Goal: Task Accomplishment & Management: Manage account settings

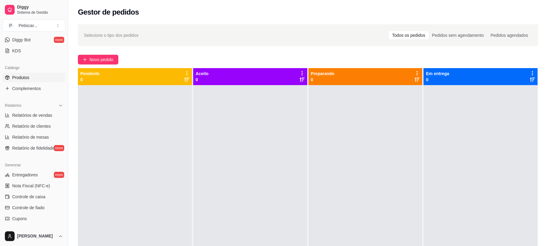
scroll to position [122, 0]
click at [46, 194] on link "Controle de caixa" at bounding box center [33, 197] width 63 height 10
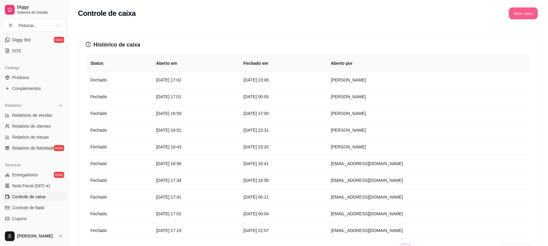
click at [529, 10] on button "Abrir caixa" at bounding box center [523, 14] width 29 height 12
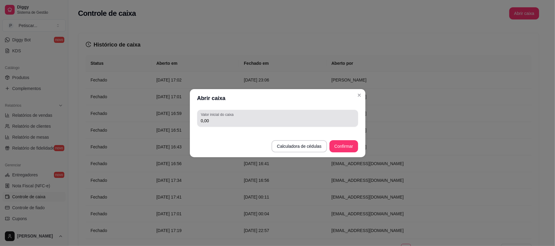
click at [337, 126] on div "Valor inicial do caixa 0,00" at bounding box center [277, 118] width 161 height 17
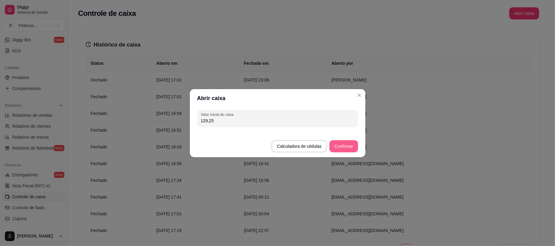
type input "129,25"
click at [350, 149] on button "Confirmar" at bounding box center [343, 146] width 28 height 12
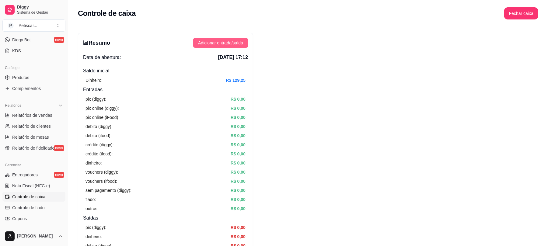
click at [239, 44] on span "Adicionar entrada/saída" at bounding box center [220, 43] width 45 height 7
click at [511, 15] on button "Fechar caixa" at bounding box center [521, 14] width 33 height 12
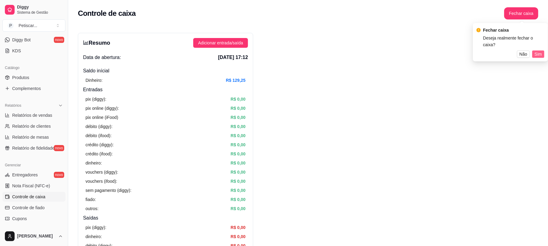
click at [544, 51] on button "Sim" at bounding box center [539, 54] width 12 height 7
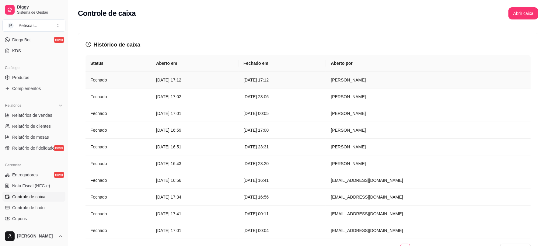
click at [326, 74] on td "[DATE] 17:12" at bounding box center [282, 80] width 87 height 17
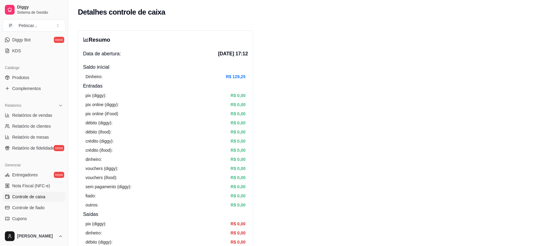
click at [25, 194] on link "Controle de caixa" at bounding box center [33, 197] width 63 height 10
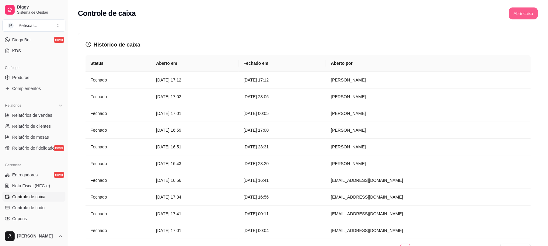
click at [529, 14] on button "Abrir caixa" at bounding box center [523, 14] width 29 height 12
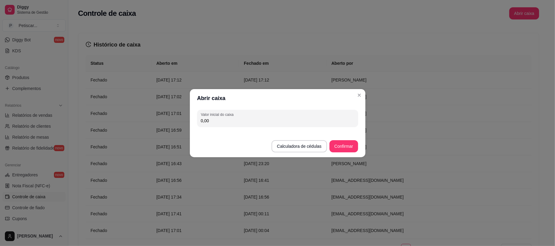
click at [295, 123] on input "0,00" at bounding box center [277, 121] width 153 height 6
type input "0,12"
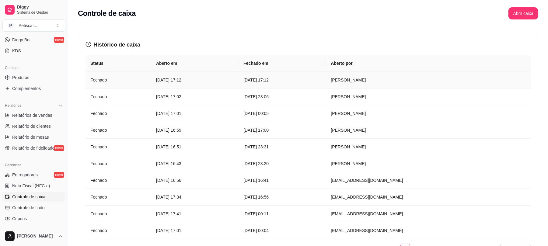
click at [321, 78] on article "[DATE] 17:12" at bounding box center [283, 80] width 78 height 7
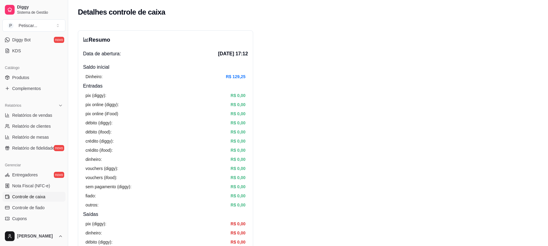
click at [28, 196] on span "Controle de caixa" at bounding box center [28, 197] width 33 height 6
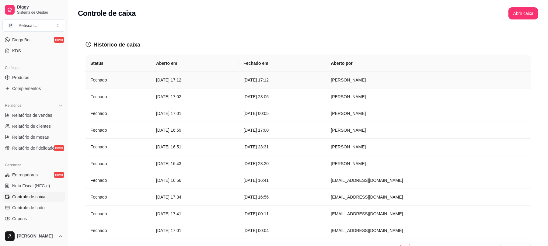
drag, startPoint x: 205, startPoint y: 80, endPoint x: 389, endPoint y: 73, distance: 184.7
click at [326, 73] on td "[DATE] 17:12" at bounding box center [282, 80] width 87 height 17
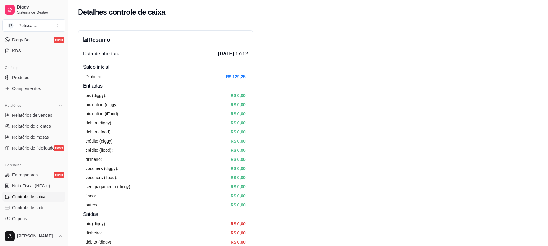
click at [43, 198] on span "Controle de caixa" at bounding box center [28, 197] width 33 height 6
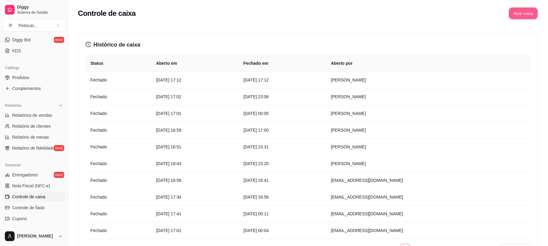
click at [516, 14] on button "Abrir caixa" at bounding box center [523, 14] width 29 height 12
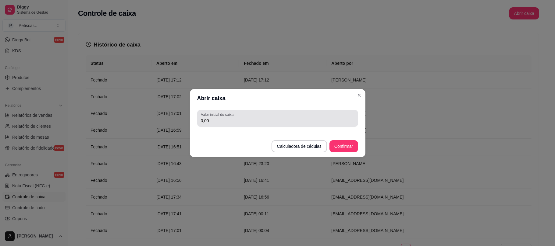
click at [345, 117] on div "0,00" at bounding box center [277, 118] width 153 height 12
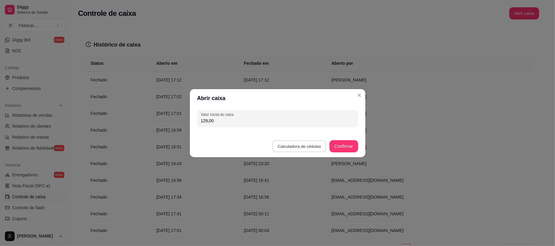
click at [308, 147] on button "Calculadora de cédulas" at bounding box center [299, 146] width 54 height 12
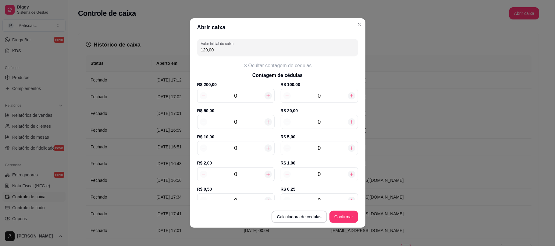
click at [264, 152] on div at bounding box center [267, 148] width 7 height 7
type input "10,00"
type input "1"
click at [264, 152] on div at bounding box center [267, 148] width 7 height 7
type input "20,00"
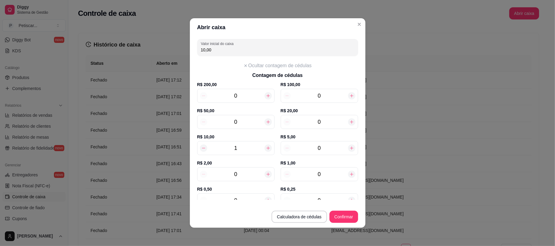
type input "2"
click at [349, 150] on icon at bounding box center [351, 148] width 5 height 5
type input "25,00"
type input "1"
click at [349, 150] on icon at bounding box center [351, 148] width 5 height 5
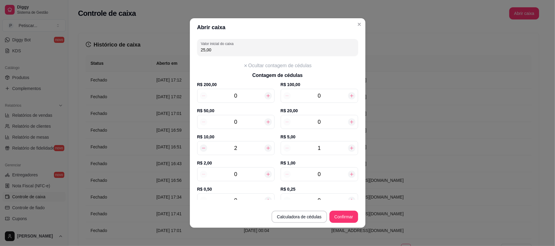
type input "30,00"
type input "2"
click at [349, 150] on icon at bounding box center [351, 148] width 5 height 5
type input "35,00"
type input "3"
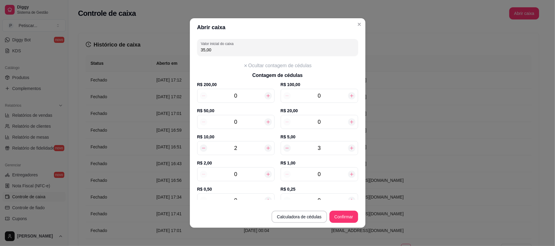
click at [349, 150] on icon at bounding box center [351, 148] width 5 height 5
type input "40,00"
type input "4"
click at [349, 150] on icon at bounding box center [351, 148] width 5 height 5
type input "45,00"
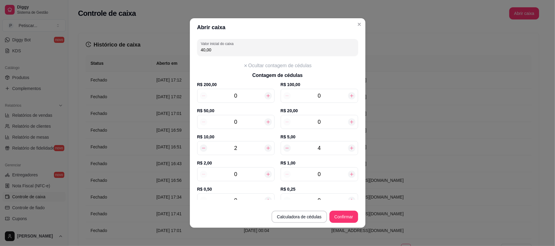
type input "5"
click at [349, 150] on icon at bounding box center [351, 148] width 5 height 5
type input "50,00"
type input "6"
click at [349, 150] on icon at bounding box center [351, 148] width 5 height 5
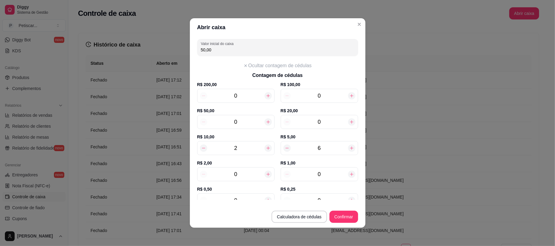
type input "55,00"
type input "7"
click at [349, 150] on icon at bounding box center [351, 148] width 5 height 5
type input "60,00"
type input "8"
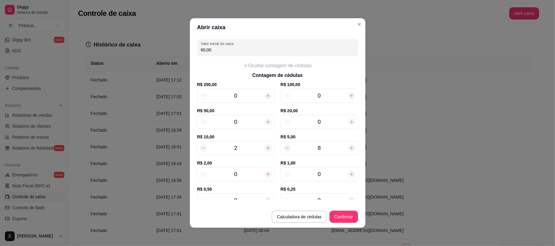
click at [349, 150] on icon at bounding box center [351, 148] width 5 height 5
type input "65,00"
type input "9"
click at [349, 150] on icon at bounding box center [351, 148] width 5 height 5
type input "70,00"
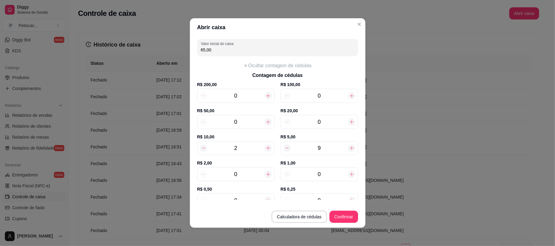
type input "10"
click at [349, 150] on icon at bounding box center [351, 148] width 5 height 5
type input "75,00"
type input "11"
click at [349, 150] on icon at bounding box center [351, 148] width 5 height 5
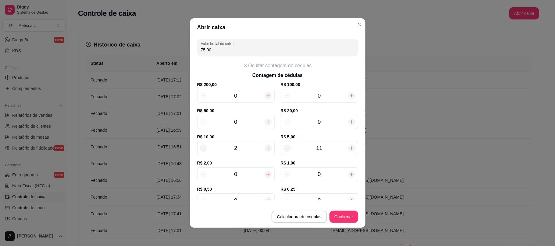
type input "80,00"
type input "12"
click at [349, 150] on icon at bounding box center [351, 148] width 5 height 5
type input "85,00"
type input "13"
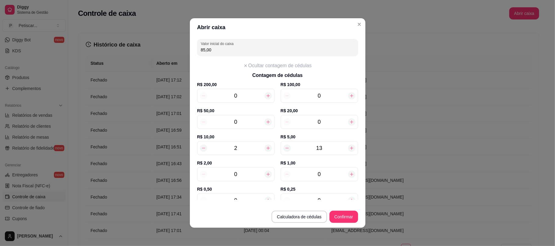
click at [283, 151] on div at bounding box center [286, 148] width 7 height 7
type input "80,00"
type input "12"
click at [266, 176] on icon at bounding box center [268, 174] width 5 height 5
type input "82,00"
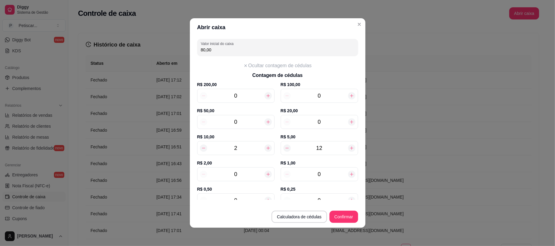
type input "1"
click at [266, 176] on icon at bounding box center [268, 174] width 5 height 5
type input "84,00"
type input "2"
click at [266, 176] on icon at bounding box center [268, 174] width 5 height 5
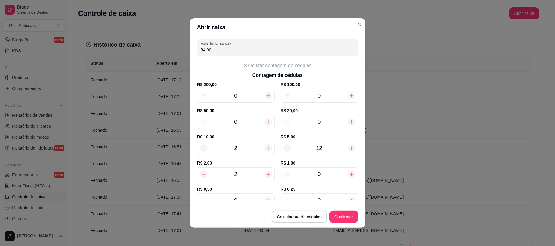
type input "86,00"
type input "3"
click at [266, 176] on icon at bounding box center [268, 174] width 5 height 5
type input "88,00"
type input "4"
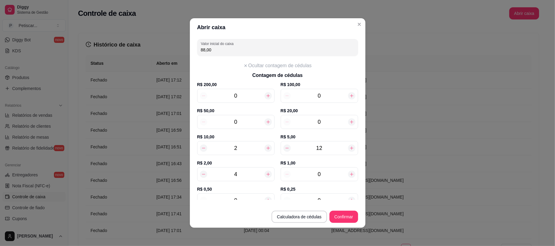
click at [266, 176] on icon at bounding box center [268, 174] width 5 height 5
type input "90,00"
type input "5"
click at [266, 176] on icon at bounding box center [268, 174] width 5 height 5
type input "92,00"
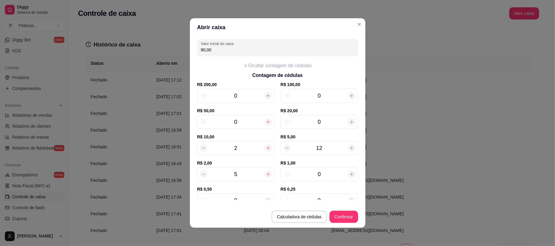
type input "6"
click at [266, 176] on icon at bounding box center [268, 174] width 5 height 5
type input "94,00"
type input "7"
click at [266, 176] on icon at bounding box center [268, 174] width 5 height 5
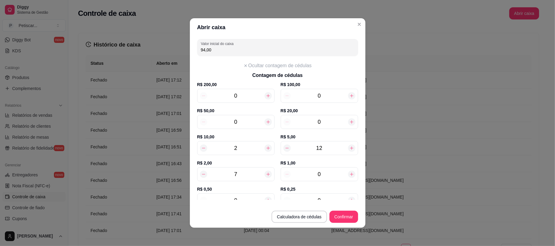
type input "96,00"
type input "8"
click at [266, 176] on icon at bounding box center [268, 174] width 5 height 5
type input "98,00"
type input "9"
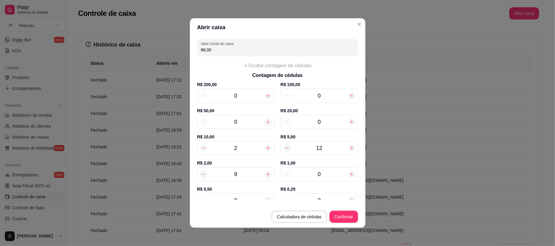
click at [266, 176] on icon at bounding box center [268, 174] width 5 height 5
type input "100,00"
type input "10"
click at [266, 176] on icon at bounding box center [268, 174] width 5 height 5
type input "102,00"
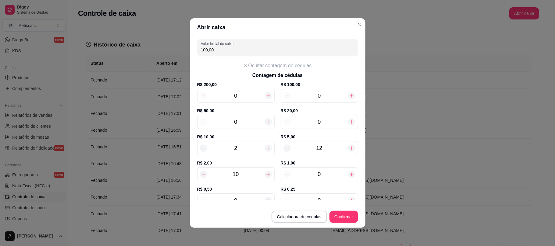
type input "11"
click at [266, 176] on icon at bounding box center [268, 174] width 5 height 5
type input "104,00"
type input "12"
click at [266, 176] on icon at bounding box center [268, 174] width 5 height 5
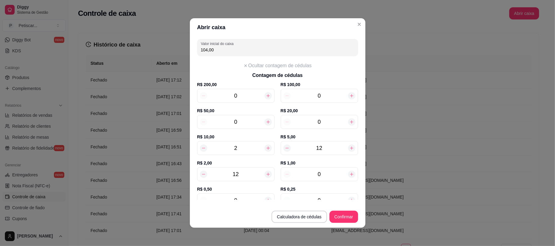
type input "106,00"
type input "13"
click at [266, 176] on icon at bounding box center [268, 174] width 5 height 5
type input "108,00"
type input "14"
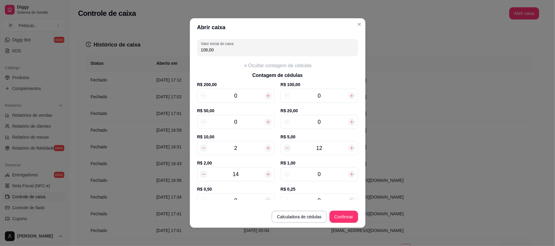
click at [266, 176] on icon at bounding box center [268, 174] width 5 height 5
type input "110,00"
type input "15"
click at [266, 176] on icon at bounding box center [268, 174] width 5 height 5
type input "112,00"
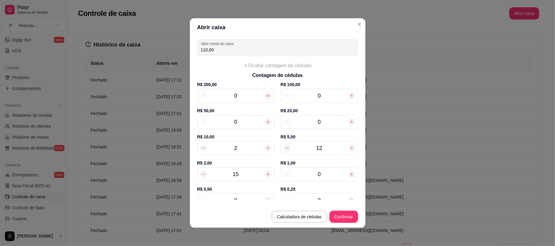
type input "16"
click at [266, 176] on icon at bounding box center [268, 174] width 5 height 5
type input "114,00"
type input "17"
click at [266, 176] on icon at bounding box center [268, 174] width 5 height 5
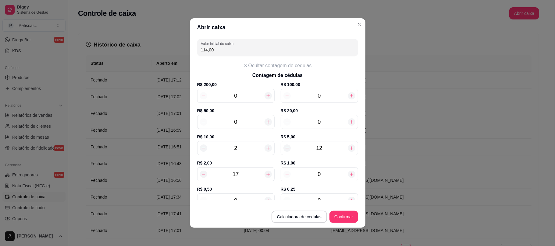
type input "116,00"
type input "18"
click at [266, 176] on icon at bounding box center [268, 174] width 5 height 5
type input "118,00"
type input "19"
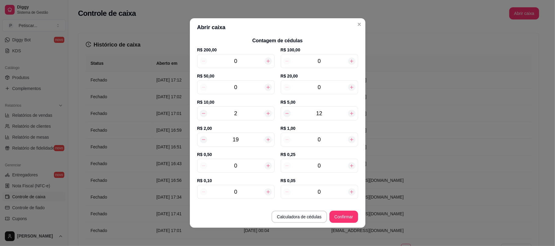
scroll to position [42, 0]
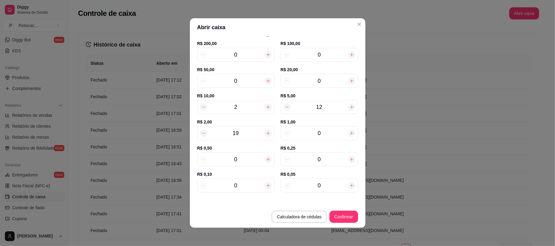
click at [266, 159] on icon at bounding box center [268, 159] width 5 height 5
type input "118,50"
type input "1"
click at [348, 161] on div at bounding box center [351, 159] width 7 height 7
type input "118,75"
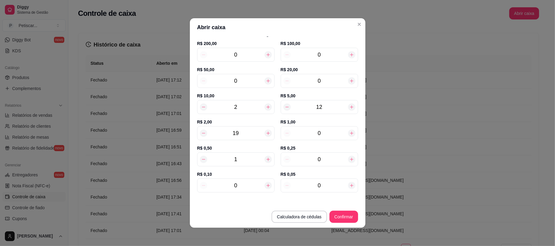
type input "1"
click at [348, 161] on div at bounding box center [351, 159] width 7 height 7
type input "119,00"
type input "2"
click at [348, 161] on div at bounding box center [351, 159] width 7 height 7
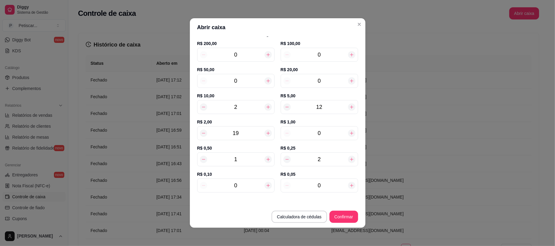
type input "119,25"
type input "3"
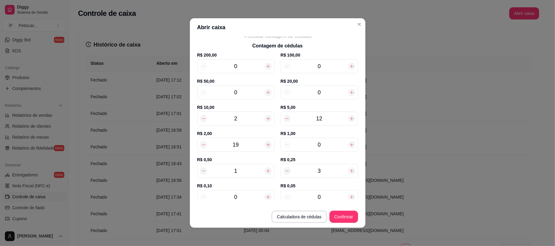
scroll to position [30, 0]
click at [284, 170] on icon at bounding box center [286, 170] width 5 height 5
type input "119,00"
type input "2"
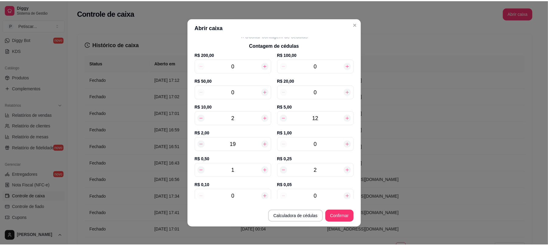
scroll to position [0, 0]
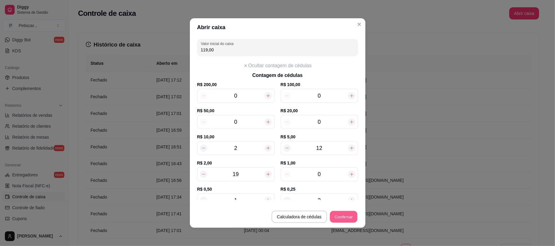
click at [333, 217] on button "Confirmar" at bounding box center [343, 217] width 28 height 12
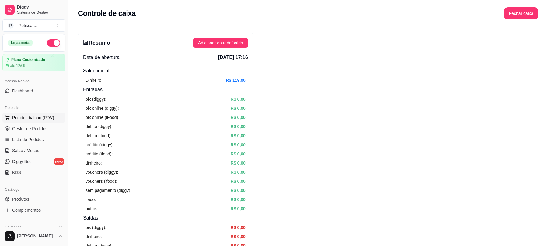
click at [43, 116] on span "Pedidos balcão (PDV)" at bounding box center [33, 118] width 42 height 6
click at [45, 127] on img at bounding box center [45, 110] width 56 height 38
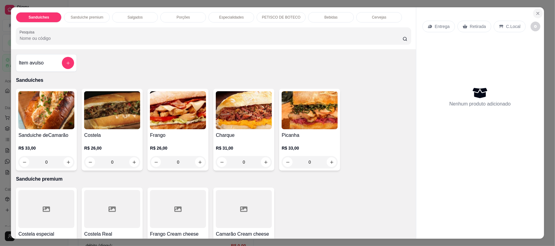
click at [536, 15] on icon "Close" at bounding box center [537, 13] width 2 height 2
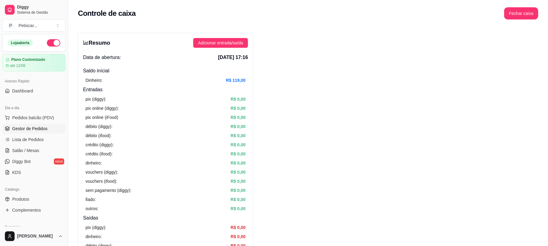
click at [29, 127] on span "Gestor de Pedidos" at bounding box center [29, 129] width 35 height 6
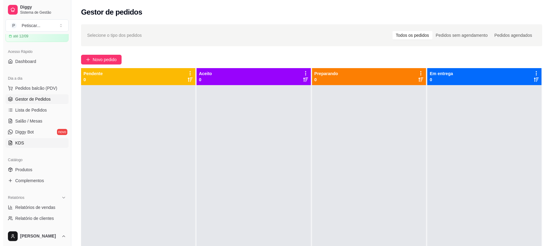
scroll to position [30, 0]
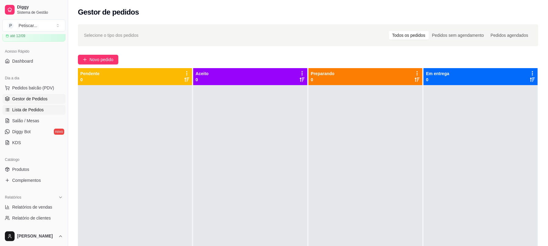
click at [38, 112] on span "Lista de Pedidos" at bounding box center [28, 110] width 32 height 6
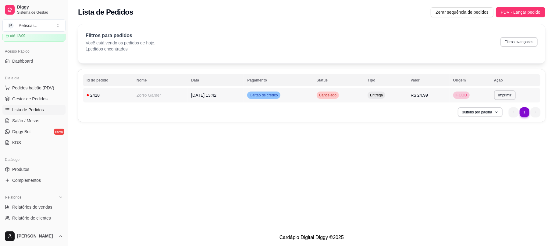
click at [337, 96] on span "Cancelado" at bounding box center [328, 95] width 20 height 5
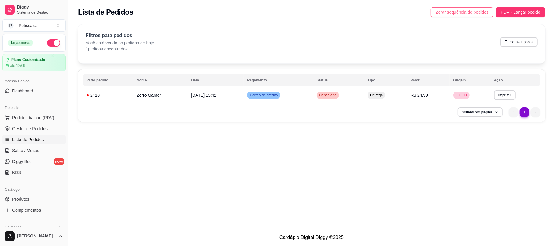
click at [439, 11] on span "Zerar sequência de pedidos" at bounding box center [461, 12] width 53 height 7
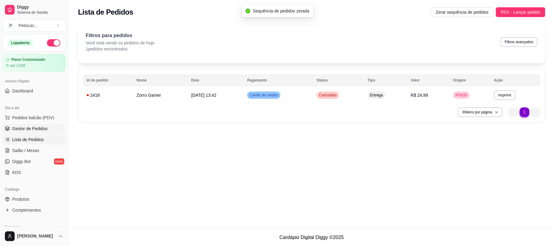
click at [38, 130] on span "Gestor de Pedidos" at bounding box center [29, 129] width 35 height 6
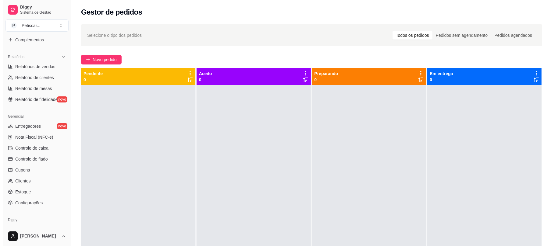
scroll to position [172, 0]
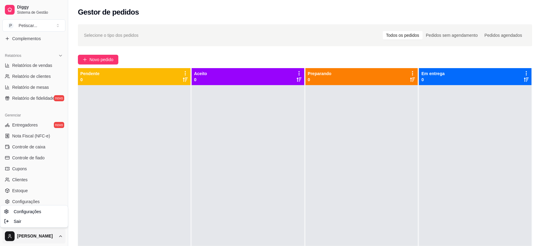
click at [60, 240] on html "Diggy Sistema de Gestão P Petiscar ... Loja aberta Plano Customizado até 12/09 …" at bounding box center [274, 123] width 548 height 246
click at [107, 199] on html "Diggy Sistema de Gestão P Petiscar ... Loja aberta Plano Customizado até 12/09 …" at bounding box center [277, 123] width 555 height 246
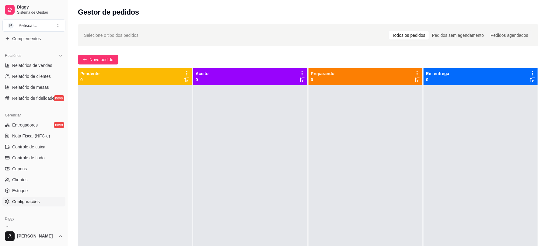
click at [42, 199] on link "Configurações" at bounding box center [33, 202] width 63 height 10
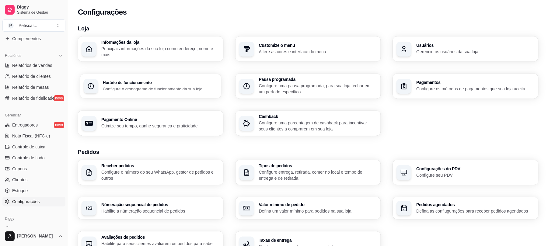
click at [144, 84] on h3 "Horário de funcionamento" at bounding box center [160, 83] width 115 height 4
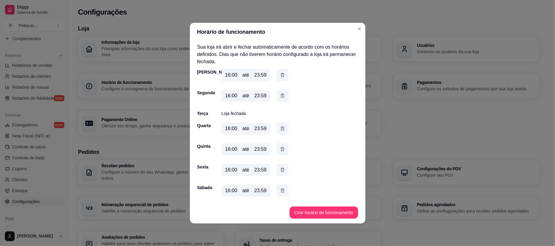
click at [229, 74] on div "16:00" at bounding box center [231, 75] width 12 height 7
click at [229, 76] on div "16:00" at bounding box center [231, 75] width 12 height 7
click at [230, 73] on div "16:00" at bounding box center [231, 75] width 12 height 7
drag, startPoint x: 238, startPoint y: 76, endPoint x: 233, endPoint y: 72, distance: 6.1
click at [233, 72] on div "16:00 até 23:59" at bounding box center [245, 75] width 49 height 12
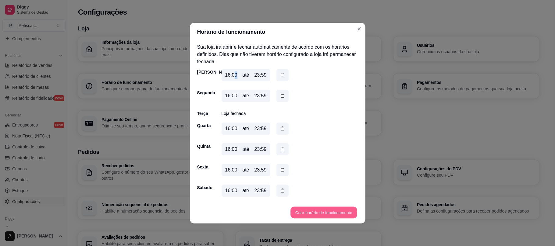
click at [337, 216] on button "Criar horário de funcionamento" at bounding box center [323, 213] width 66 height 12
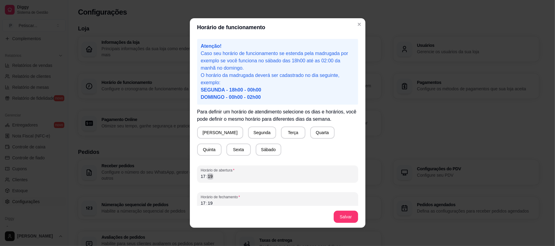
click at [242, 175] on div "17 : 19" at bounding box center [277, 176] width 153 height 7
click at [244, 198] on span "Horário de fechamento" at bounding box center [277, 197] width 153 height 5
click at [205, 132] on button "[PERSON_NAME]" at bounding box center [220, 133] width 45 height 12
click at [256, 150] on button "Sábado" at bounding box center [268, 150] width 25 height 12
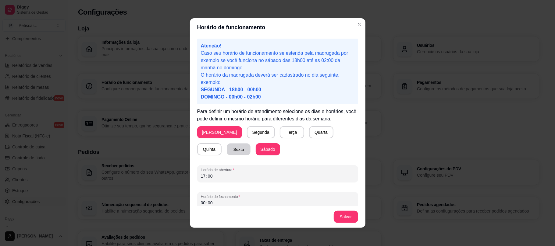
click at [227, 150] on button "Sexta" at bounding box center [239, 150] width 24 height 12
click at [211, 135] on button "[PERSON_NAME]" at bounding box center [220, 133] width 44 height 12
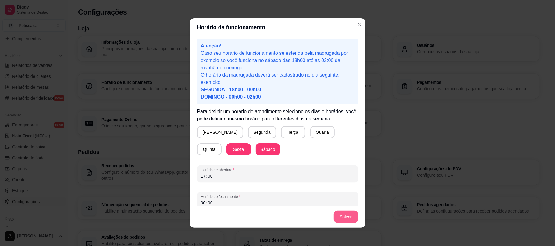
click at [340, 222] on button "Salvar" at bounding box center [345, 217] width 24 height 12
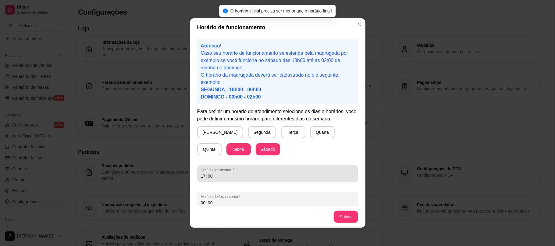
scroll to position [5, 0]
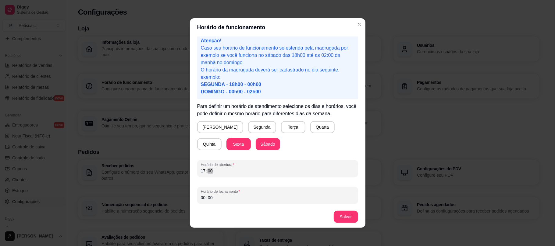
click at [242, 169] on div "17 : 00" at bounding box center [277, 170] width 153 height 7
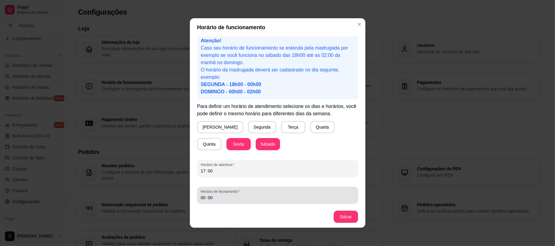
click at [231, 192] on span "Horário de fechamento" at bounding box center [277, 191] width 153 height 5
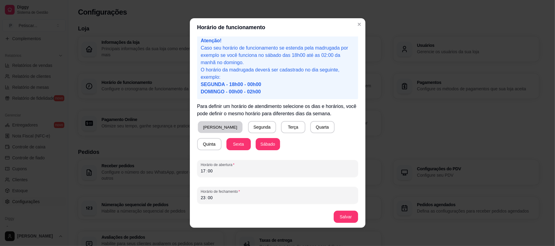
click at [207, 124] on button "[PERSON_NAME]" at bounding box center [220, 127] width 45 height 12
click at [247, 125] on button "Segunda" at bounding box center [260, 127] width 27 height 12
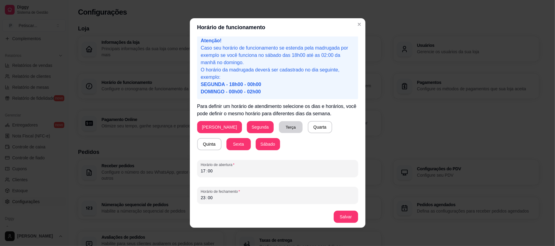
click at [279, 128] on button "Terça" at bounding box center [291, 127] width 24 height 12
click at [308, 127] on button "Quarta" at bounding box center [320, 127] width 24 height 12
click at [221, 139] on button "Quinta" at bounding box center [209, 145] width 24 height 12
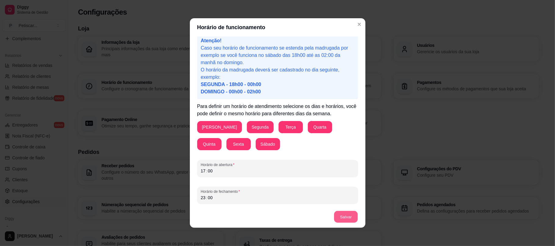
click at [345, 212] on button "Salvar" at bounding box center [346, 217] width 24 height 12
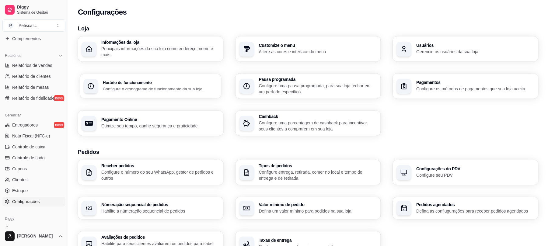
click at [166, 89] on p "Configure o cronograma de funcionamento da sua loja" at bounding box center [160, 89] width 115 height 6
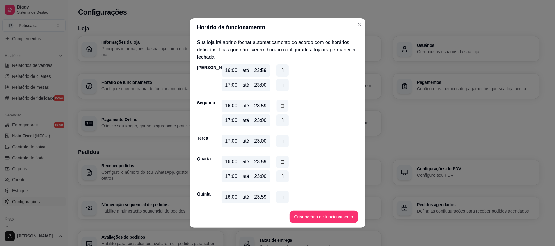
click at [280, 104] on icon "button" at bounding box center [282, 106] width 5 height 6
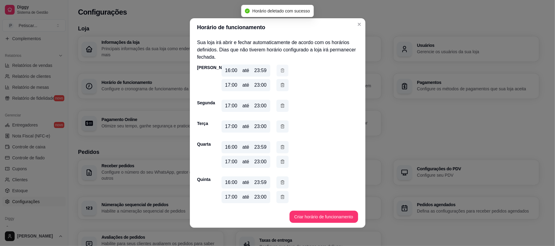
click at [280, 72] on icon "button" at bounding box center [282, 70] width 5 height 6
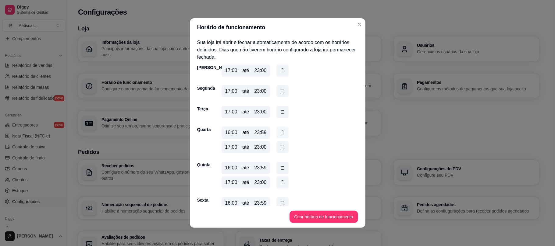
click at [280, 132] on icon "button" at bounding box center [282, 132] width 5 height 6
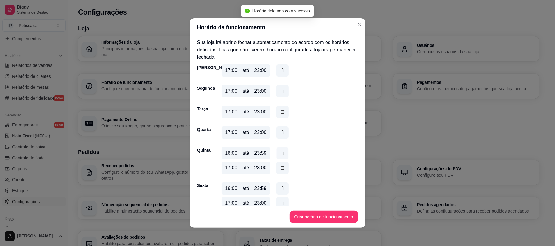
click at [280, 153] on icon "button" at bounding box center [282, 153] width 5 height 6
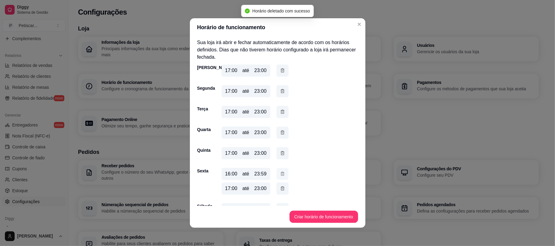
click at [276, 174] on button "button" at bounding box center [282, 174] width 12 height 12
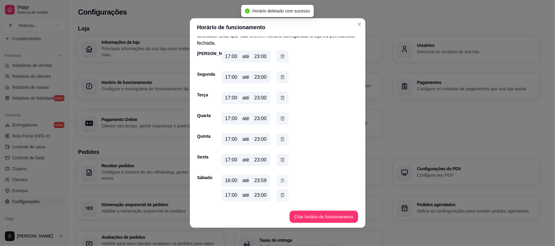
click at [280, 185] on button "button" at bounding box center [282, 181] width 12 height 12
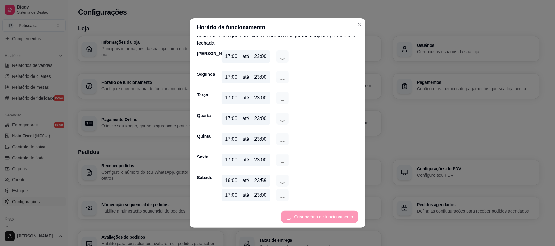
scroll to position [0, 0]
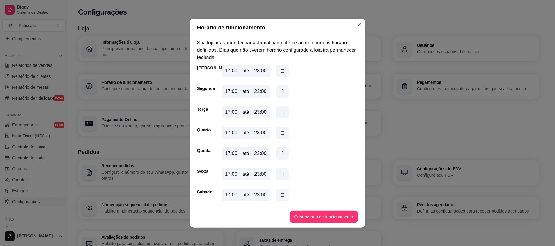
click at [255, 194] on div "23:00" at bounding box center [260, 195] width 12 height 7
click at [307, 213] on button "Criar horário de funcionamento" at bounding box center [323, 217] width 66 height 12
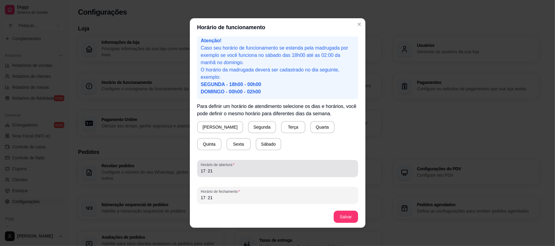
scroll to position [5, 0]
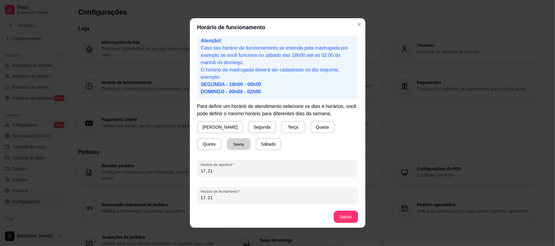
click at [227, 143] on button "Sexta" at bounding box center [239, 145] width 24 height 12
click at [256, 143] on button "Sábado" at bounding box center [268, 145] width 25 height 12
click at [224, 170] on div "17 : 21" at bounding box center [277, 170] width 153 height 7
click at [224, 203] on div "Horário de fechamento 17 : 21" at bounding box center [277, 195] width 161 height 17
click at [200, 198] on div "17" at bounding box center [203, 198] width 6 height 6
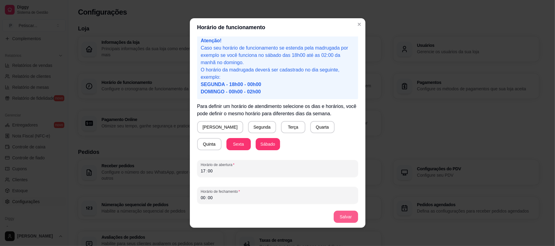
click at [345, 213] on button "Salvar" at bounding box center [345, 217] width 24 height 12
click at [230, 200] on div "00 : 00" at bounding box center [277, 197] width 153 height 7
click at [201, 199] on div "00" at bounding box center [203, 198] width 6 height 6
click at [349, 217] on button "Salvar" at bounding box center [346, 217] width 24 height 12
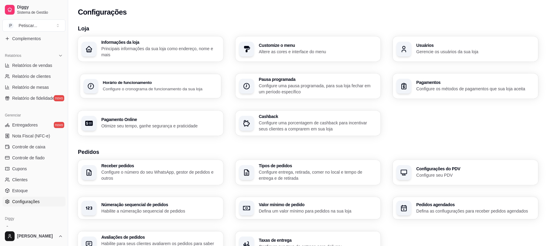
click at [196, 81] on h3 "Horário de funcionamento" at bounding box center [160, 83] width 115 height 4
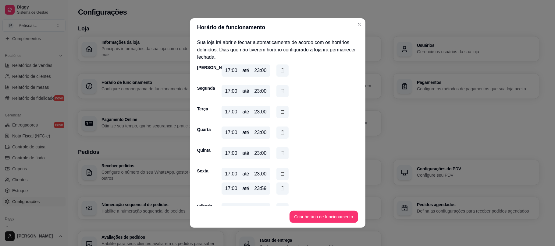
scroll to position [29, 0]
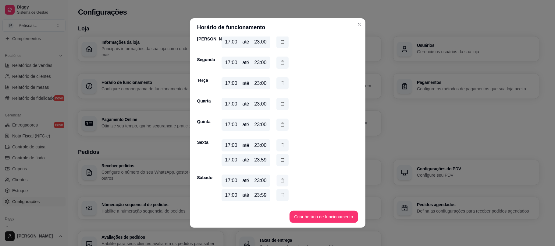
click at [280, 180] on icon "button" at bounding box center [282, 181] width 5 height 6
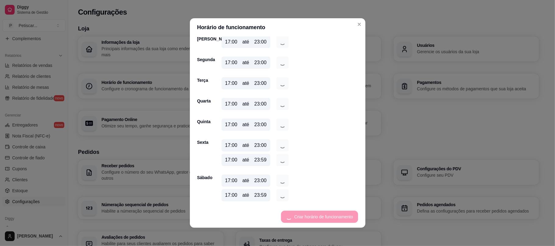
scroll to position [14, 0]
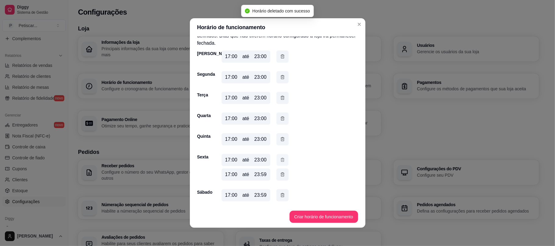
click at [280, 158] on icon "button" at bounding box center [282, 160] width 5 height 6
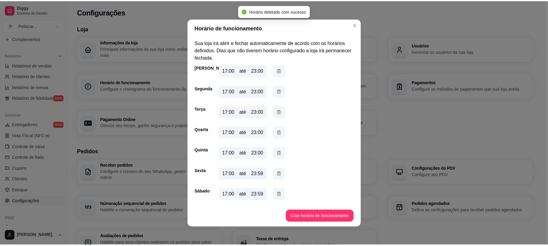
scroll to position [0, 0]
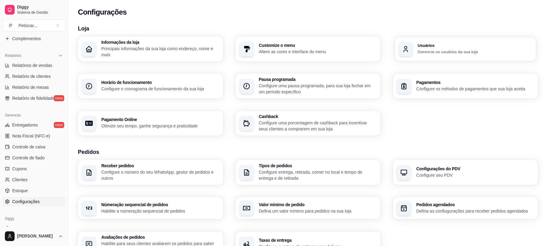
click at [445, 55] on div "Usuários Gerencie os usuários da sua loja" at bounding box center [465, 49] width 141 height 24
click at [36, 177] on link "Clientes" at bounding box center [33, 180] width 63 height 10
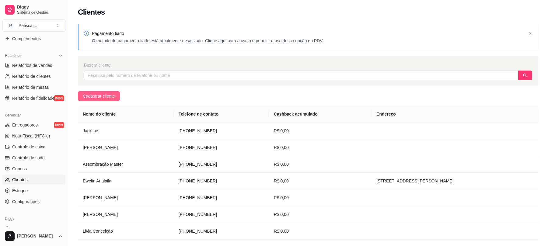
click at [105, 99] on span "Cadastrar cliente" at bounding box center [99, 96] width 32 height 7
click at [43, 156] on span "Controle de fiado" at bounding box center [28, 158] width 33 height 6
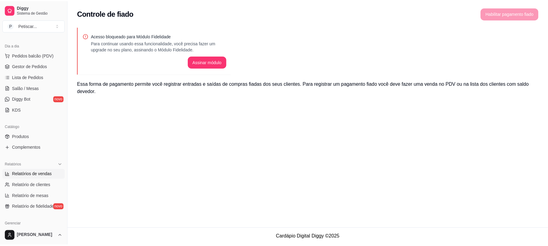
scroll to position [62, 0]
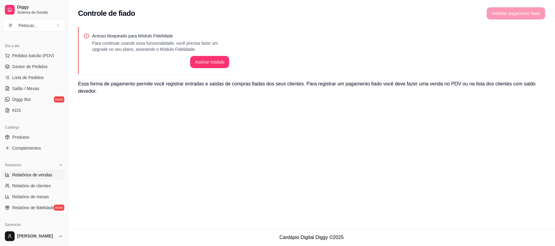
click at [33, 69] on span "Gestor de Pedidos" at bounding box center [29, 67] width 35 height 6
